Goal: Task Accomplishment & Management: Manage account settings

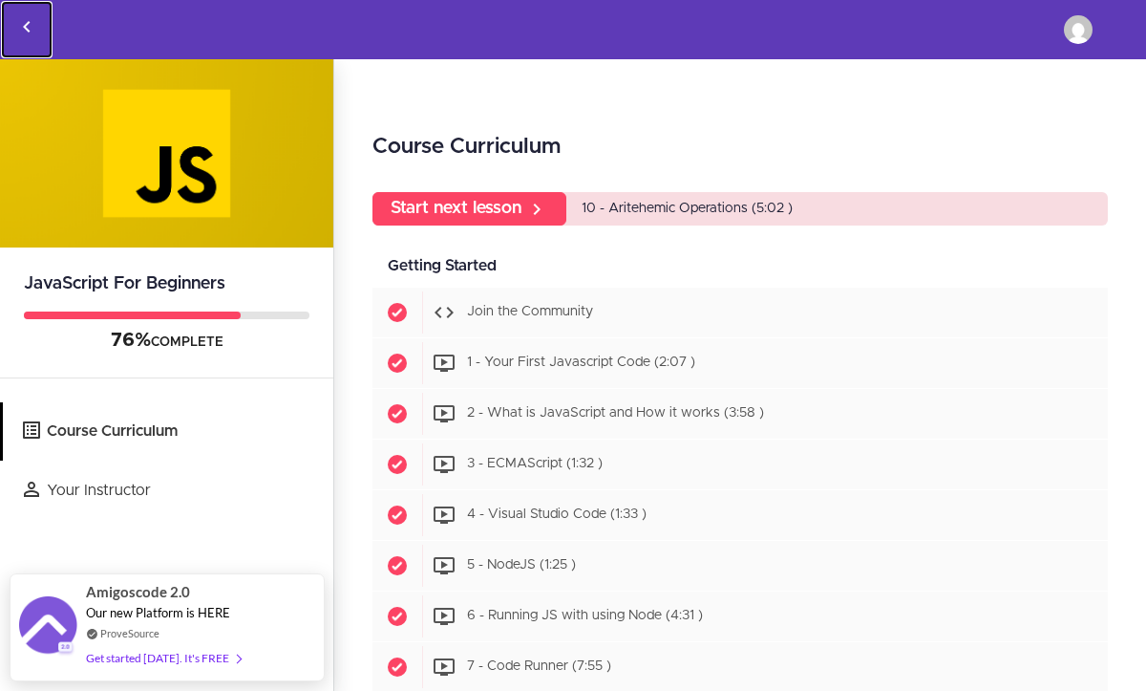
click at [28, 31] on use "Back to courses" at bounding box center [26, 26] width 7 height 11
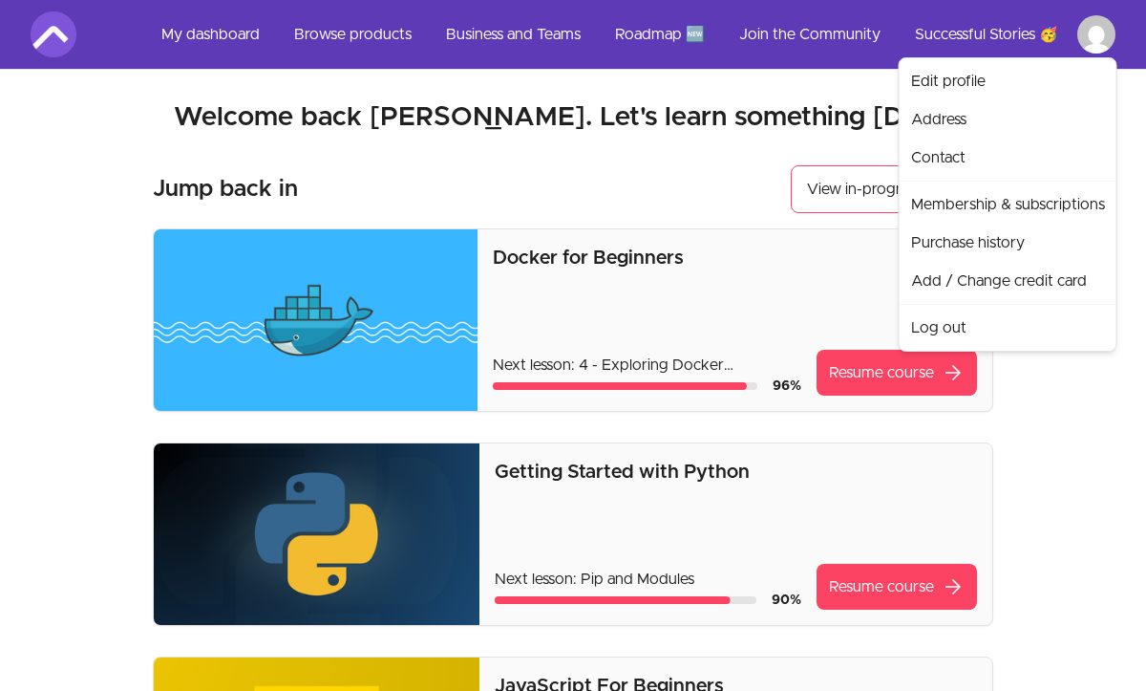
click at [924, 329] on link "Log out" at bounding box center [1008, 328] width 209 height 38
